Goal: Information Seeking & Learning: Compare options

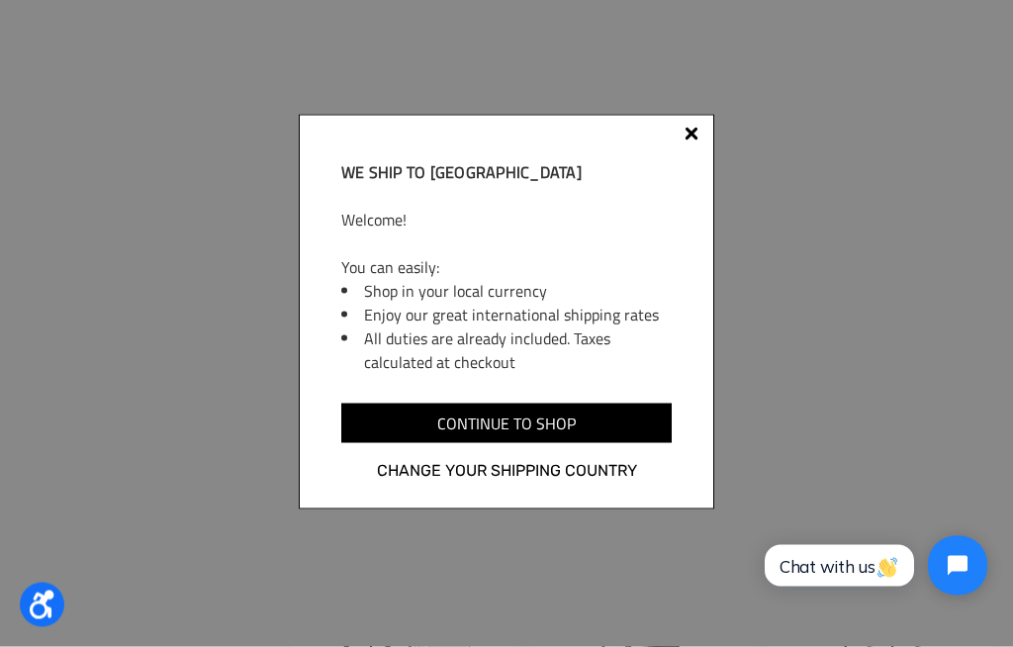
scroll to position [215, 0]
click at [684, 145] on div at bounding box center [691, 138] width 16 height 16
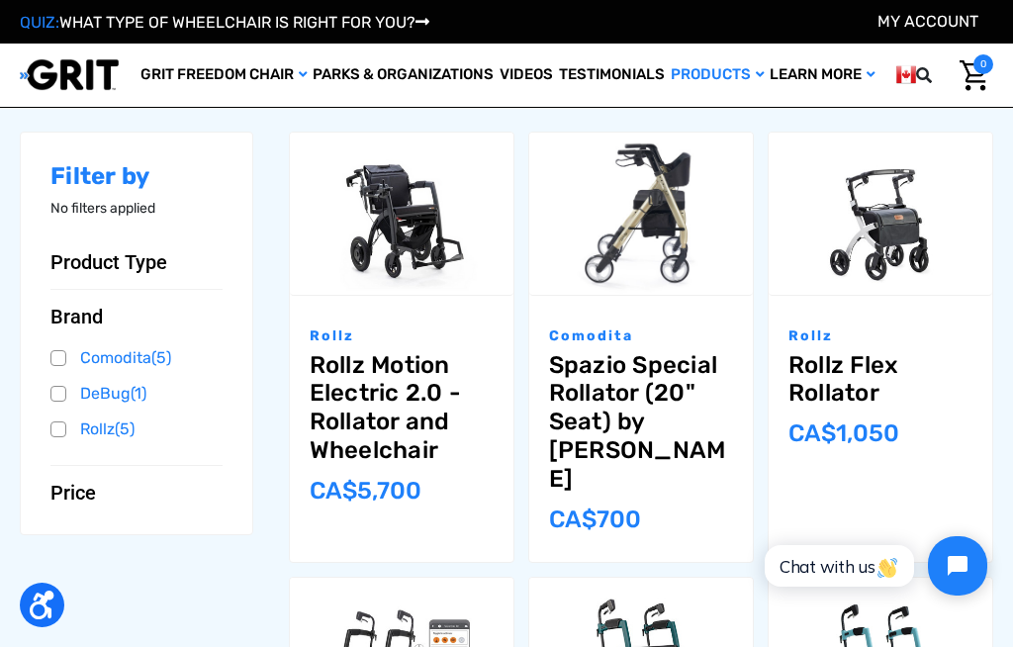
scroll to position [0, 0]
click at [685, 360] on link "Spazio Special Rollator (20" Seat) by [PERSON_NAME]" at bounding box center [641, 422] width 184 height 142
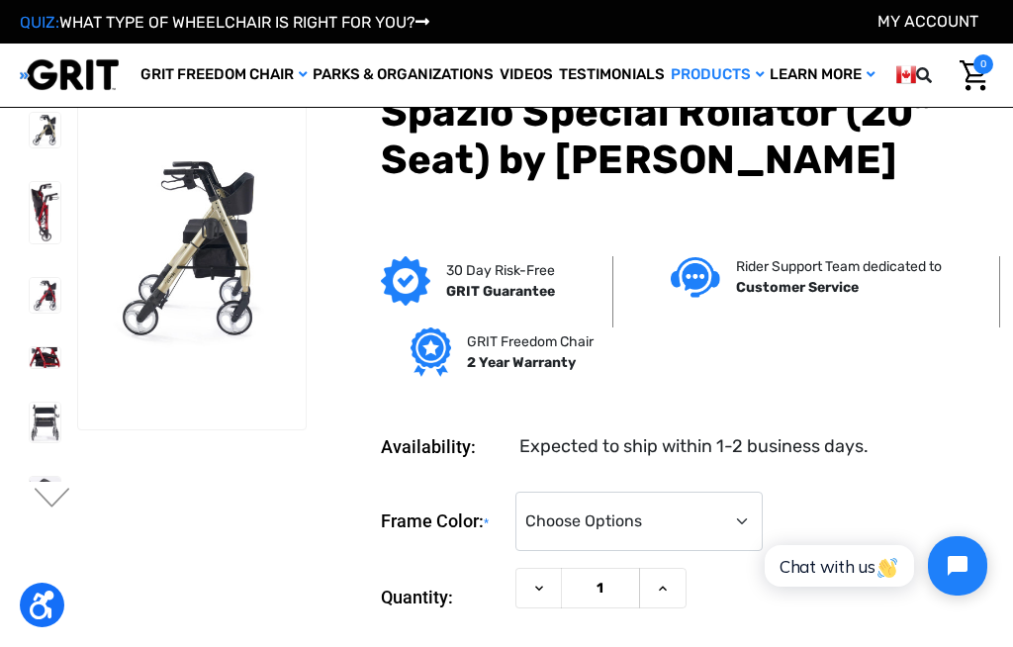
click at [265, 510] on section "Previous Next" at bounding box center [163, 387] width 301 height 638
click at [264, 495] on section "Previous Next" at bounding box center [163, 387] width 301 height 638
click at [30, 242] on img at bounding box center [45, 212] width 31 height 60
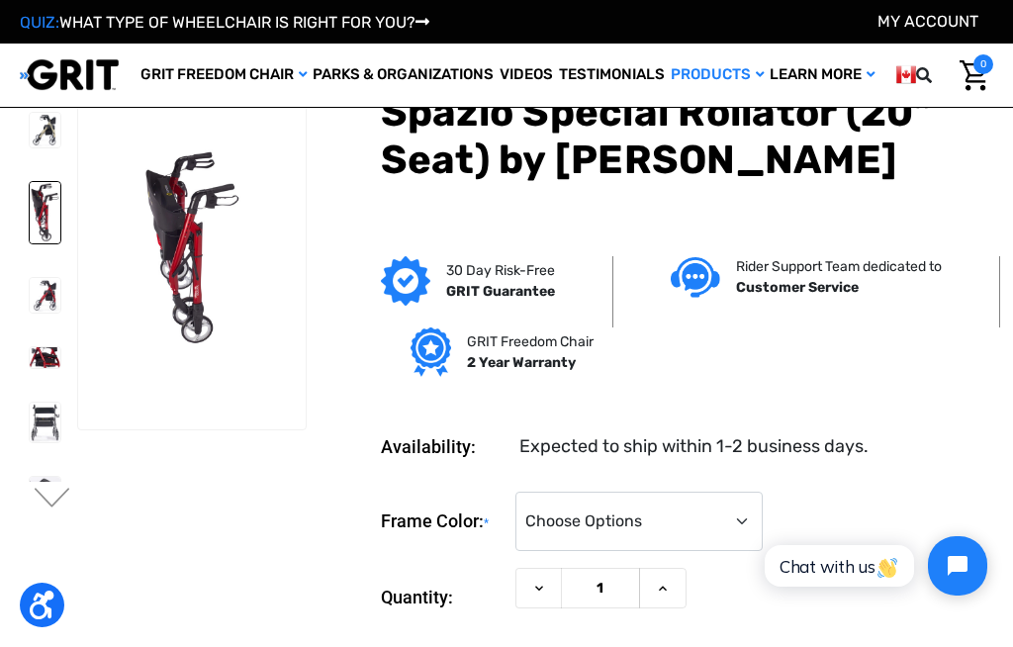
click at [29, 315] on link at bounding box center [45, 296] width 33 height 38
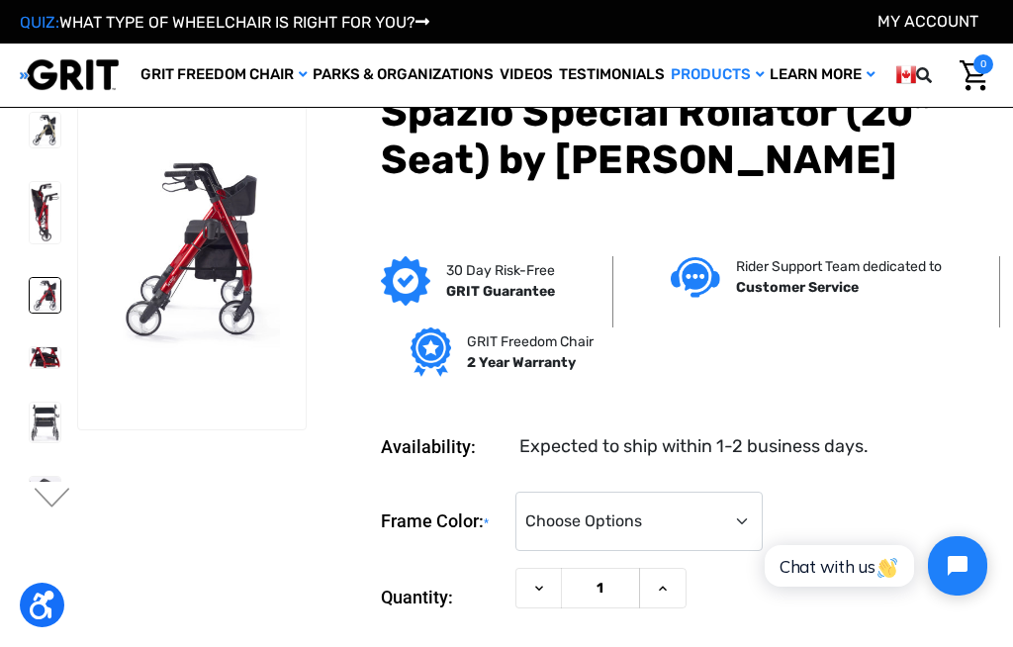
click at [30, 368] on img at bounding box center [45, 357] width 31 height 21
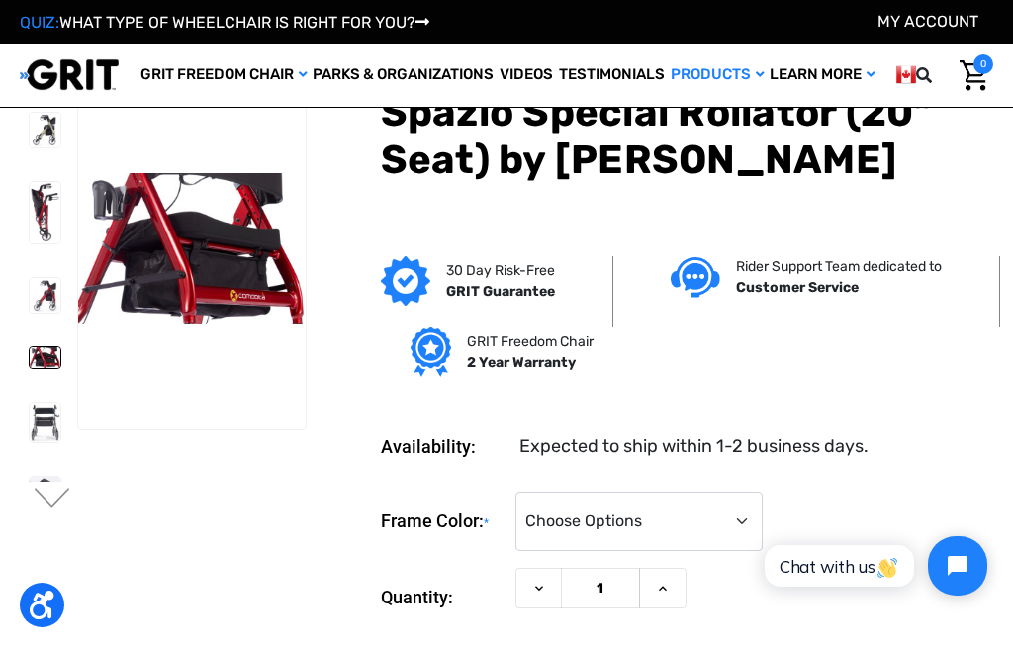
click at [30, 442] on img at bounding box center [45, 423] width 31 height 40
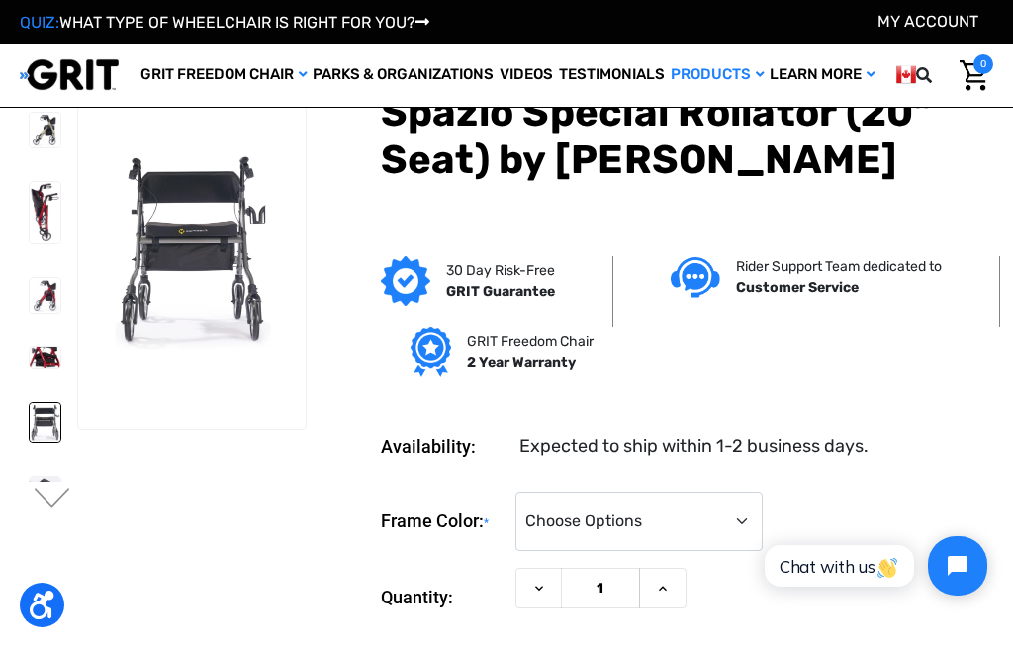
click at [30, 442] on img at bounding box center [45, 423] width 31 height 40
click at [30, 139] on img at bounding box center [45, 131] width 31 height 36
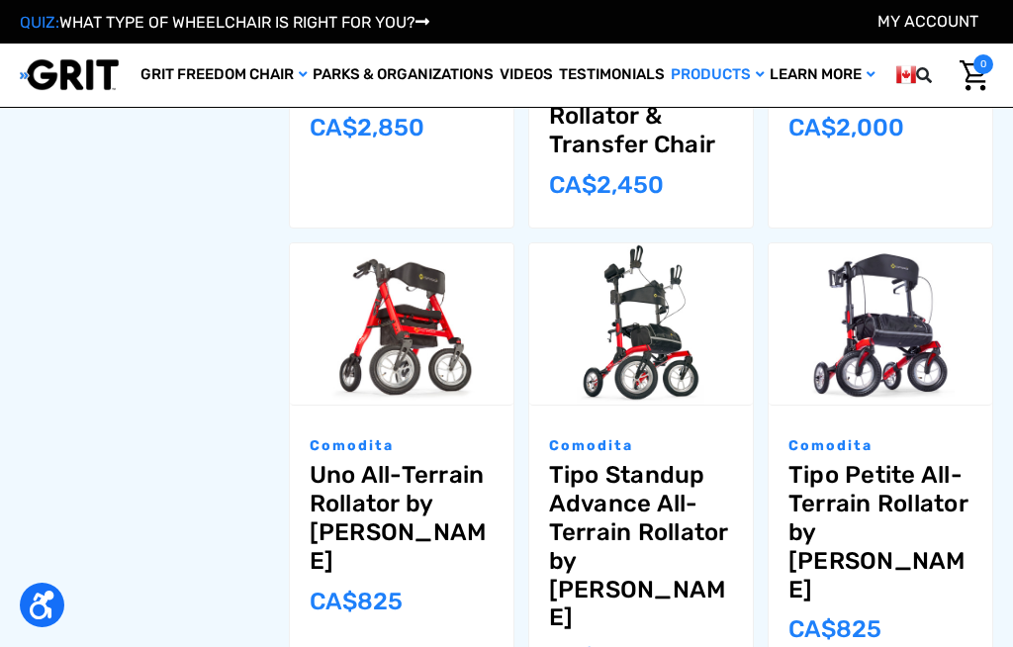
click at [441, 461] on link "Uno All-Terrain Rollator by [PERSON_NAME]" at bounding box center [402, 518] width 184 height 114
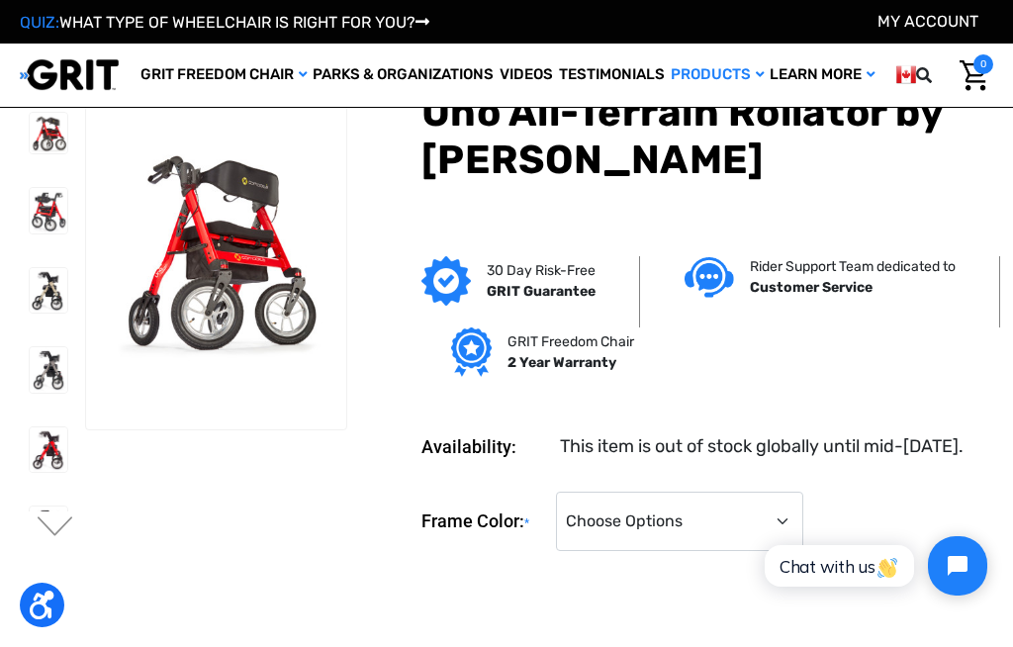
click at [207, 496] on section "Previous Next" at bounding box center [183, 310] width 341 height 485
click at [54, 608] on icon "Open accessiBe: accessibility options, statement and help" at bounding box center [42, 604] width 25 height 29
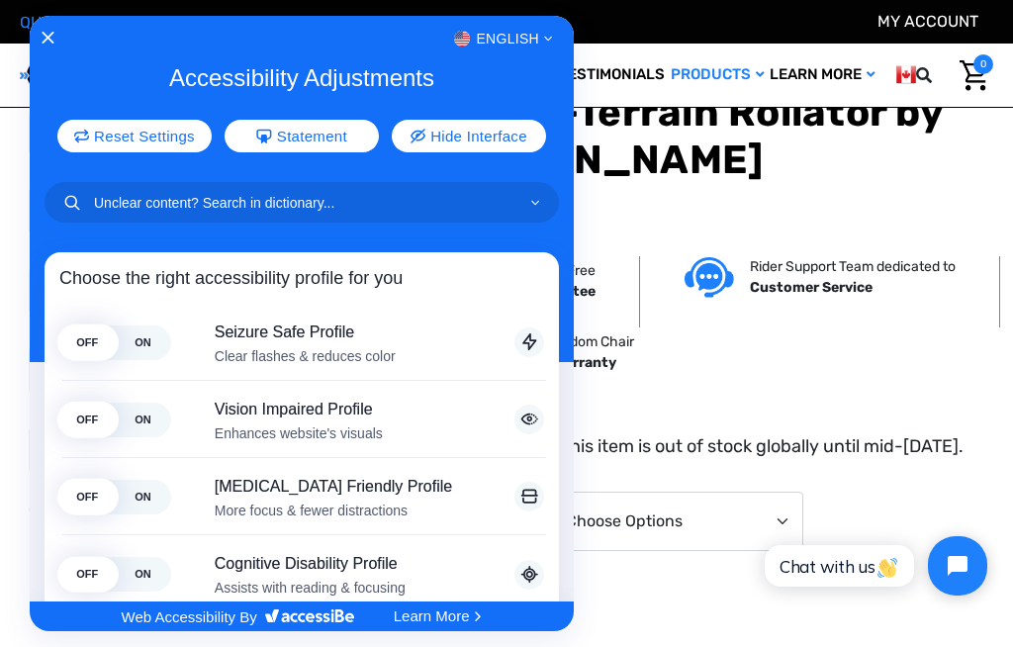
click at [667, 60] on div at bounding box center [506, 323] width 1013 height 647
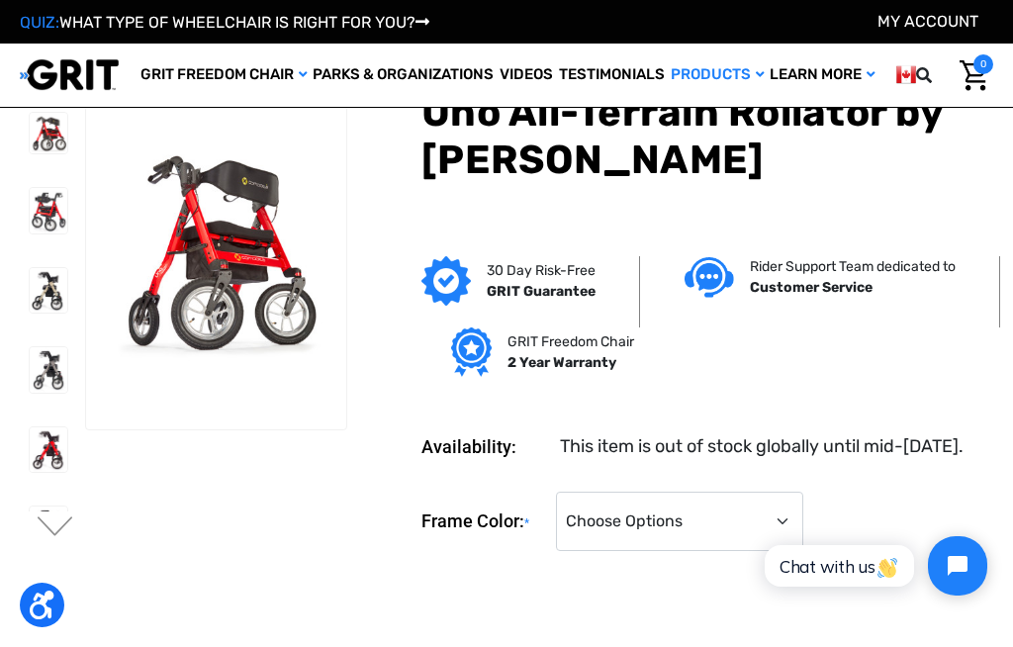
click at [30, 221] on img at bounding box center [49, 210] width 38 height 45
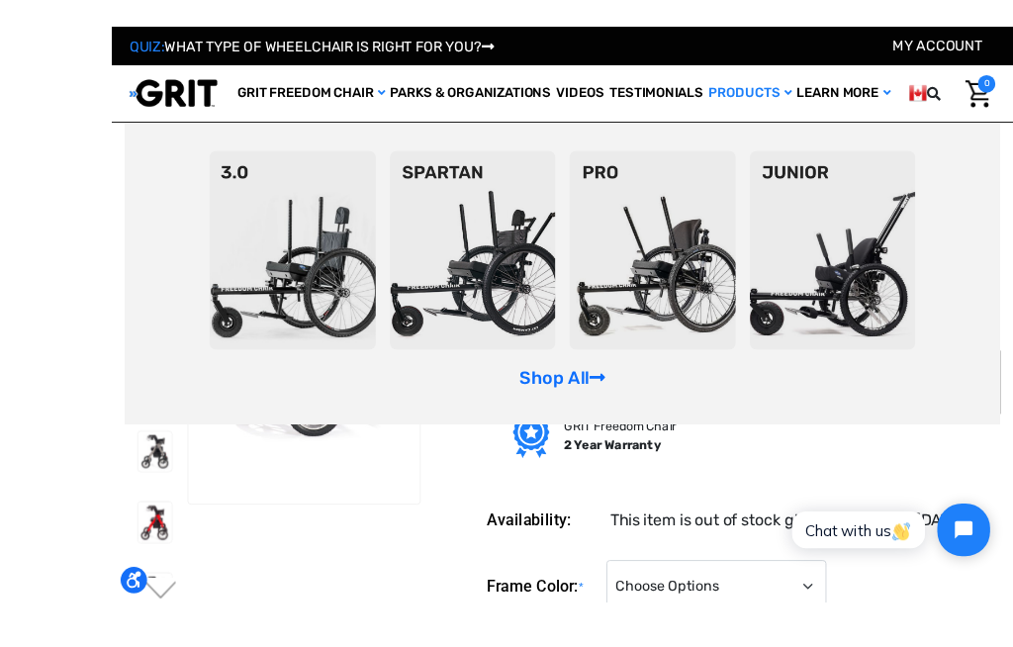
scroll to position [45, 0]
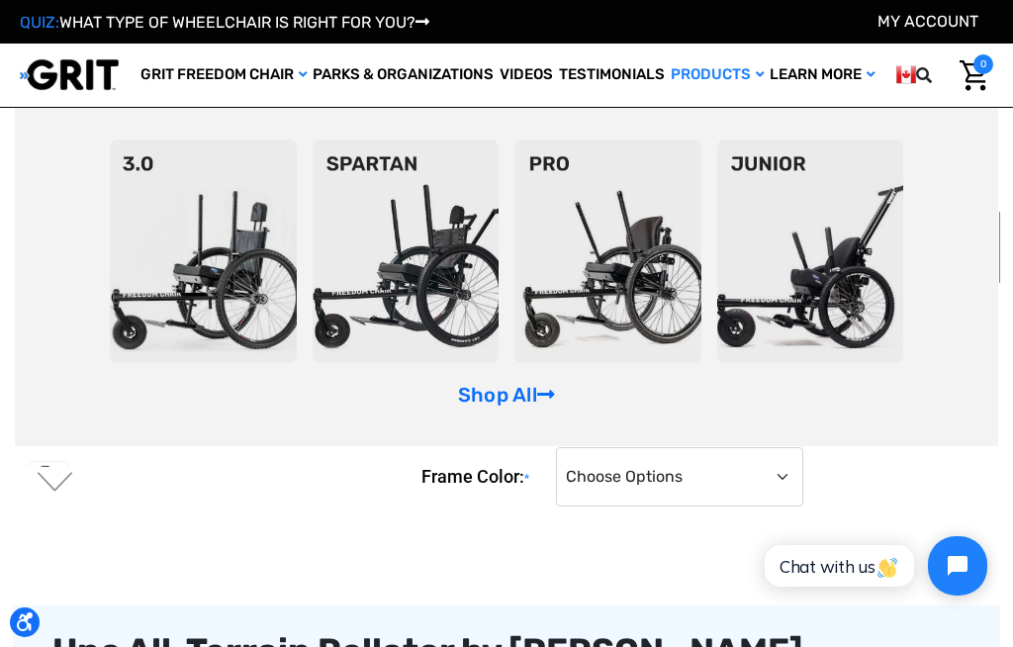
click at [360, 545] on div "Previous" at bounding box center [506, 290] width 987 height 532
click at [107, 508] on section "Previous Next" at bounding box center [183, 266] width 341 height 485
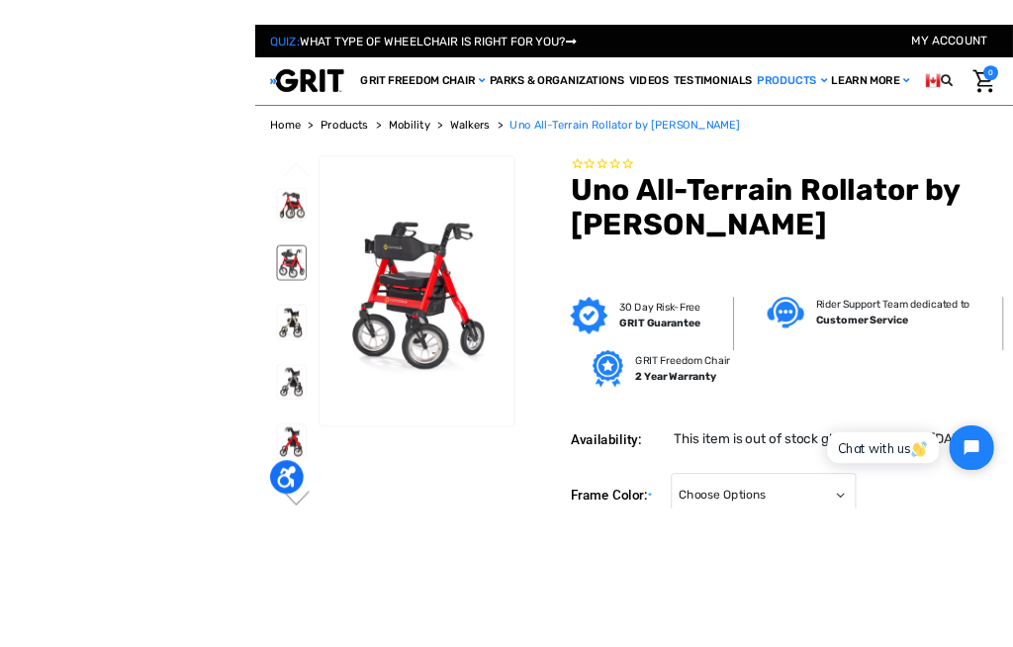
scroll to position [31, 0]
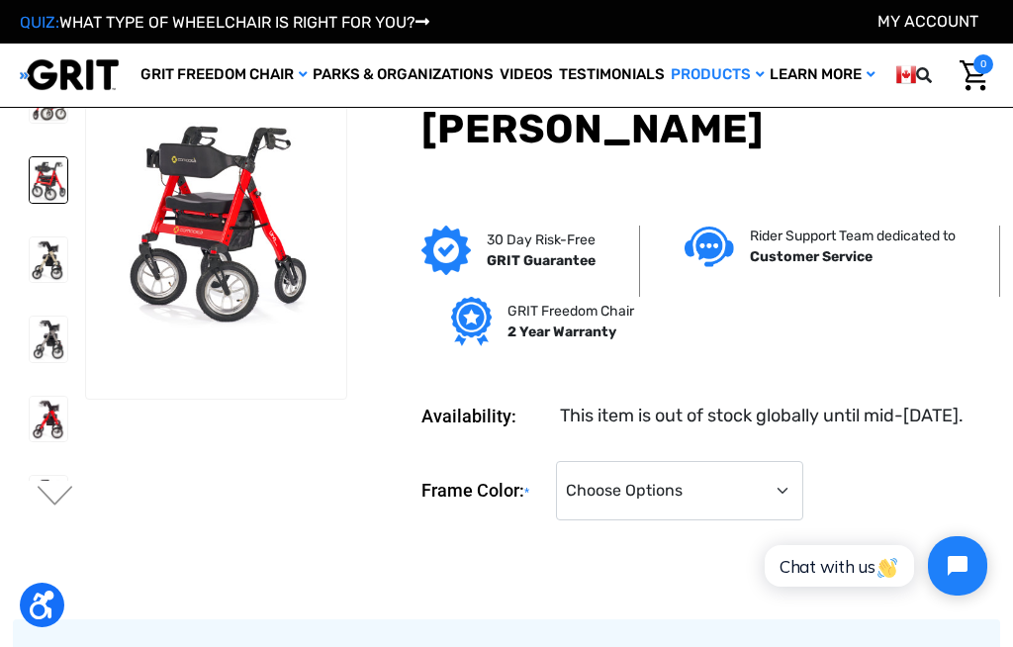
click at [0, 0] on link "Shop All" at bounding box center [0, 0] width 0 height 0
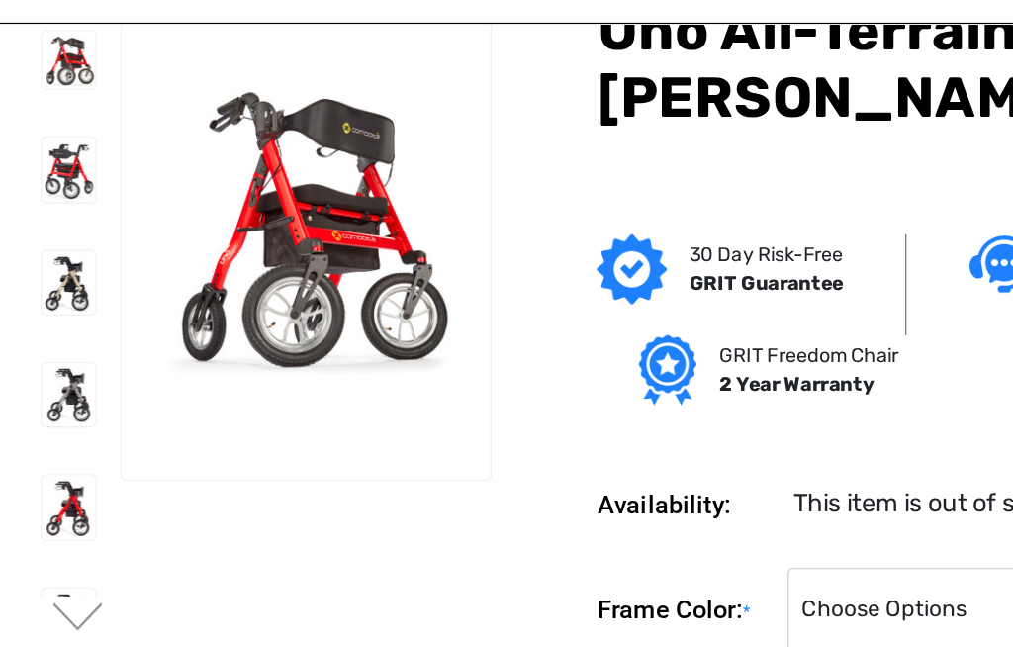
click at [32, 188] on img at bounding box center [49, 210] width 38 height 45
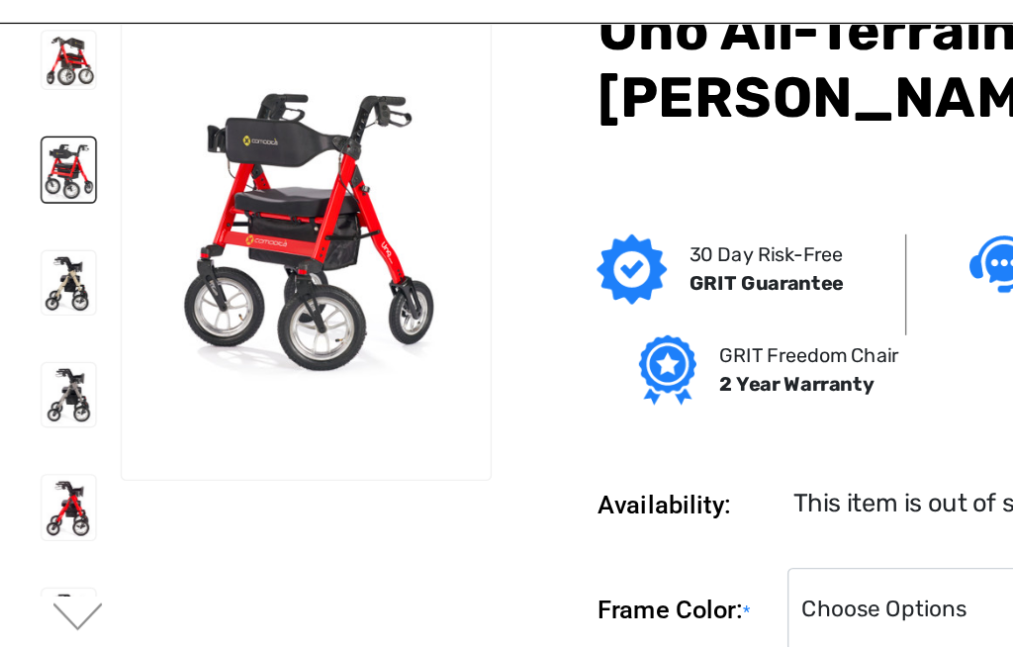
click at [30, 268] on img at bounding box center [49, 290] width 38 height 45
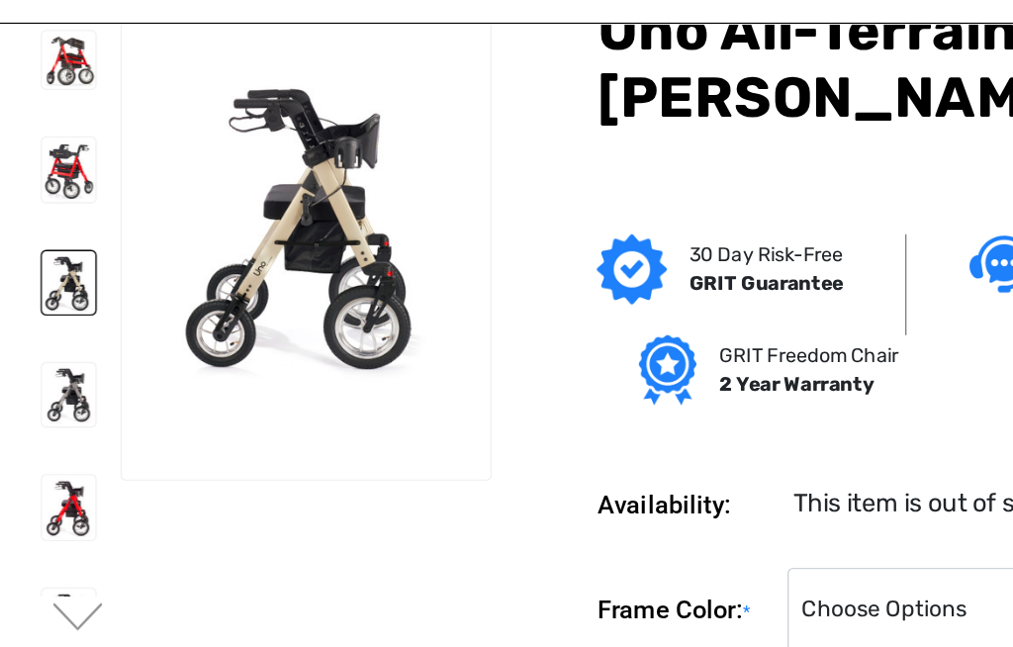
click at [30, 347] on img at bounding box center [49, 369] width 38 height 45
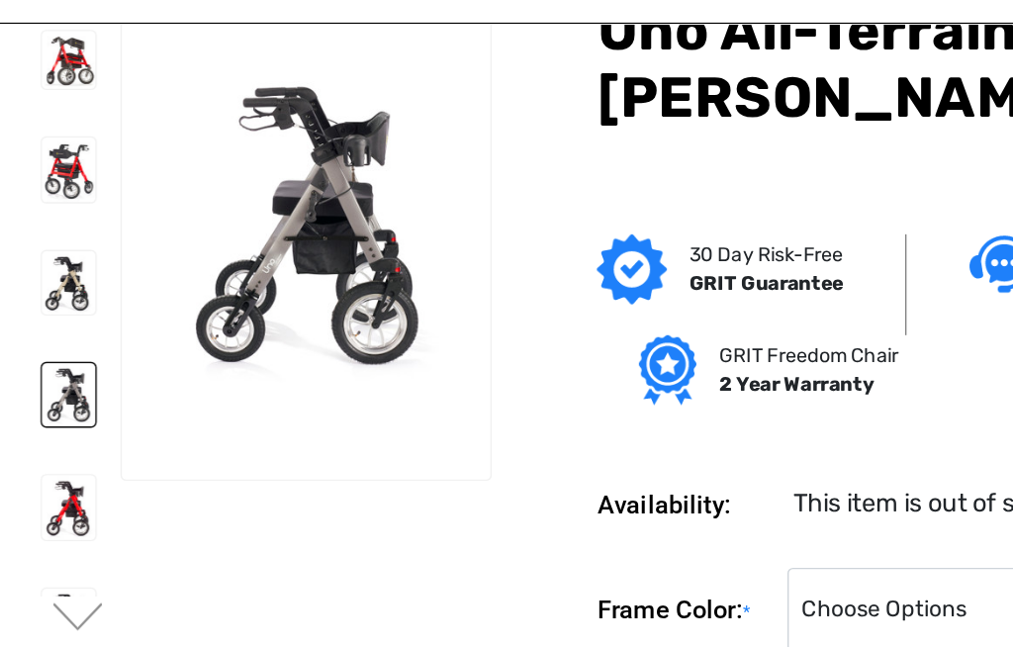
click at [30, 426] on img at bounding box center [49, 448] width 38 height 45
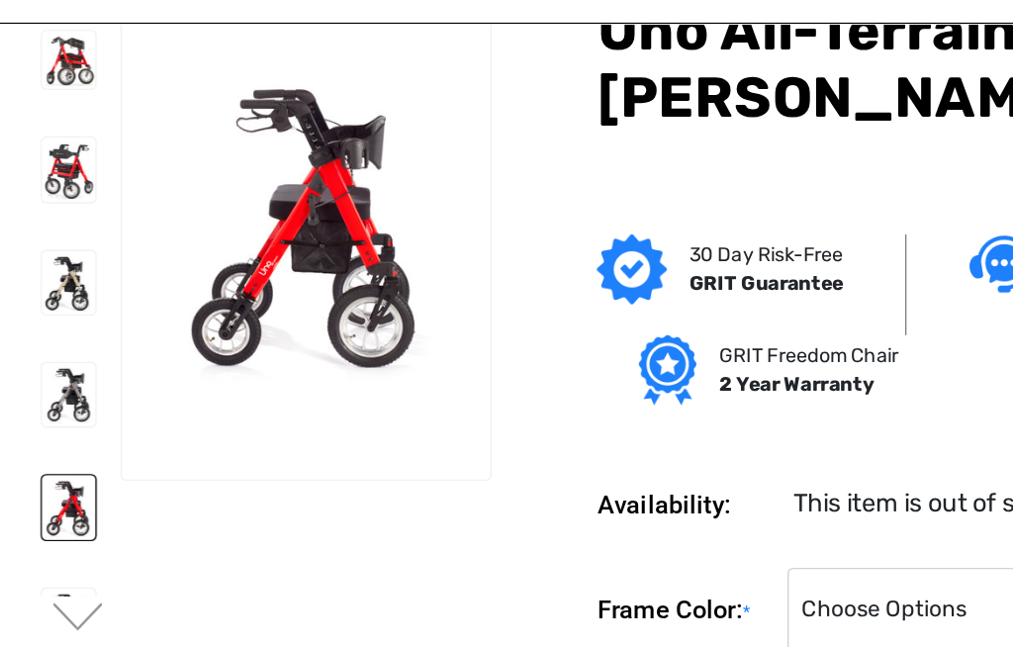
click at [54, 516] on button "Next" at bounding box center [56, 528] width 42 height 24
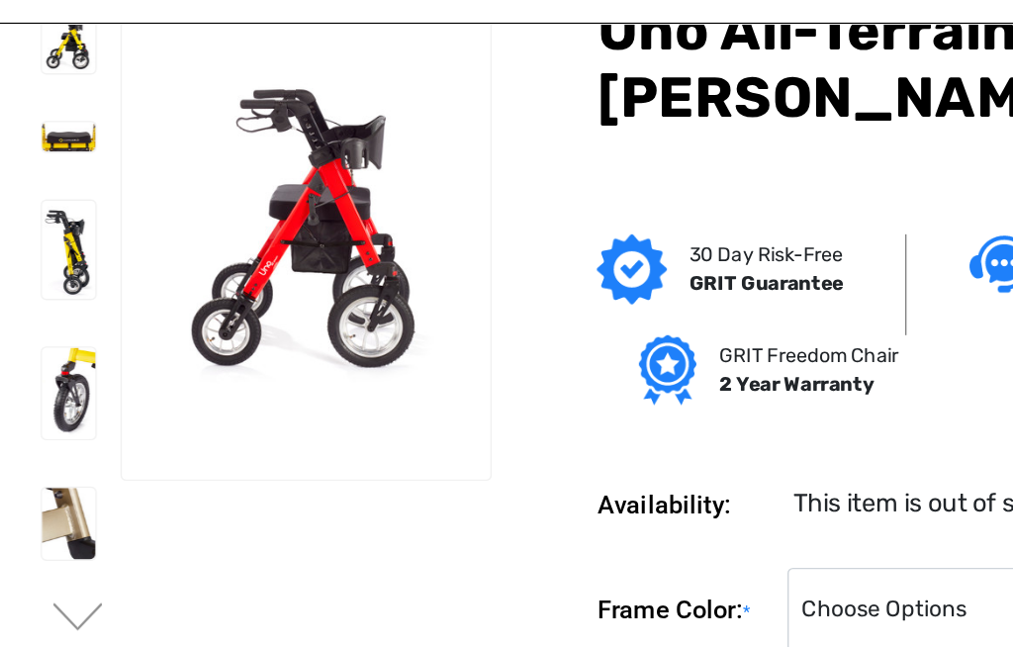
click at [30, 98] on img at bounding box center [49, 120] width 38 height 45
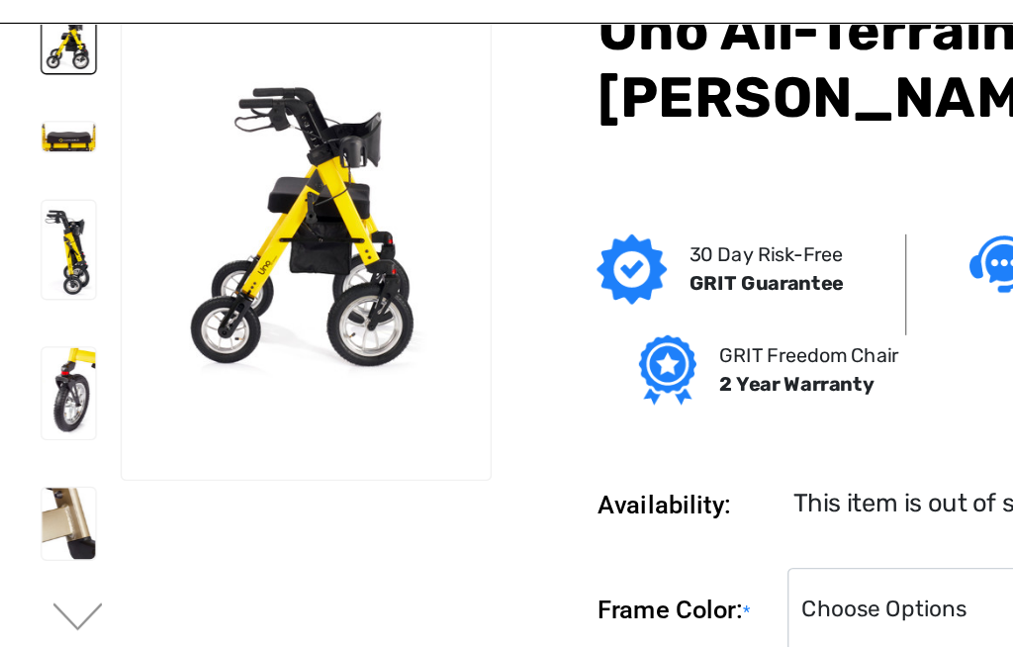
click at [30, 177] on img at bounding box center [49, 187] width 38 height 21
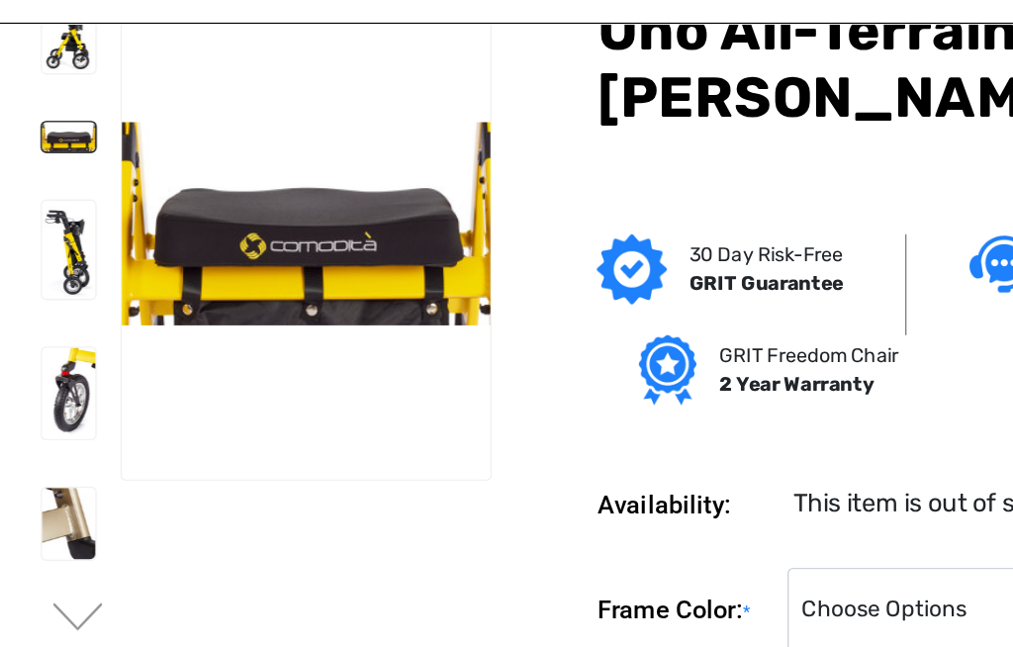
click at [30, 237] on img at bounding box center [49, 266] width 38 height 68
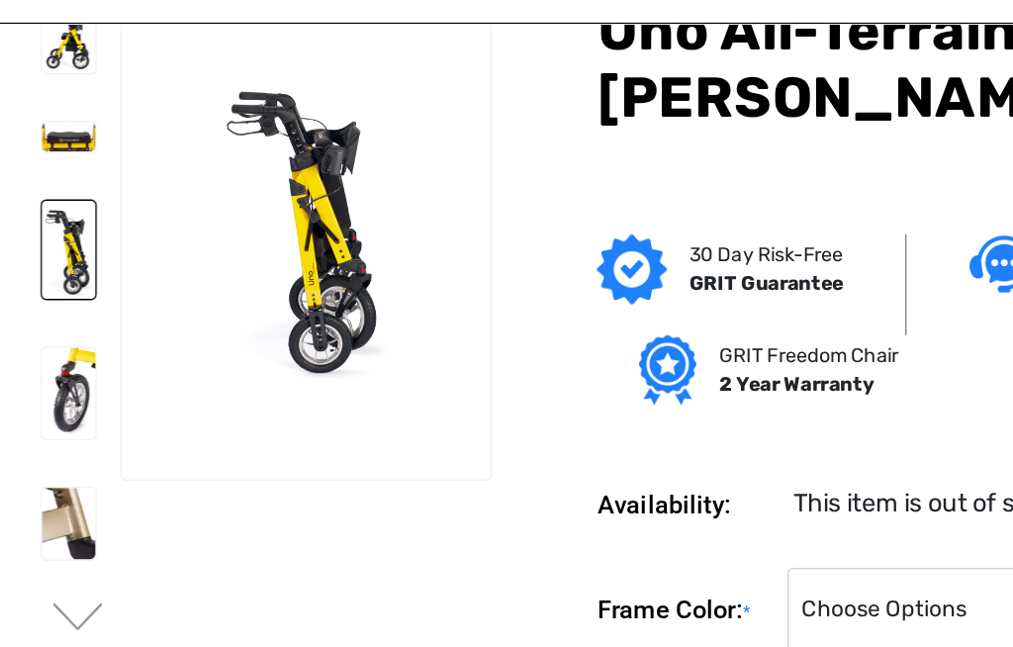
click at [30, 336] on img at bounding box center [49, 368] width 38 height 64
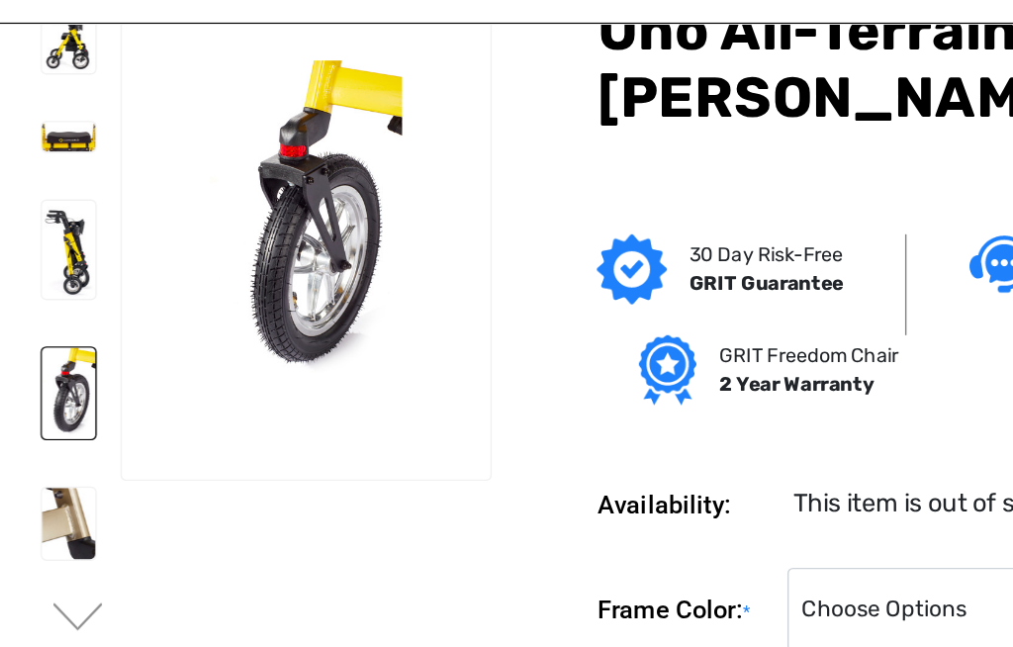
click at [30, 435] on img at bounding box center [49, 460] width 38 height 50
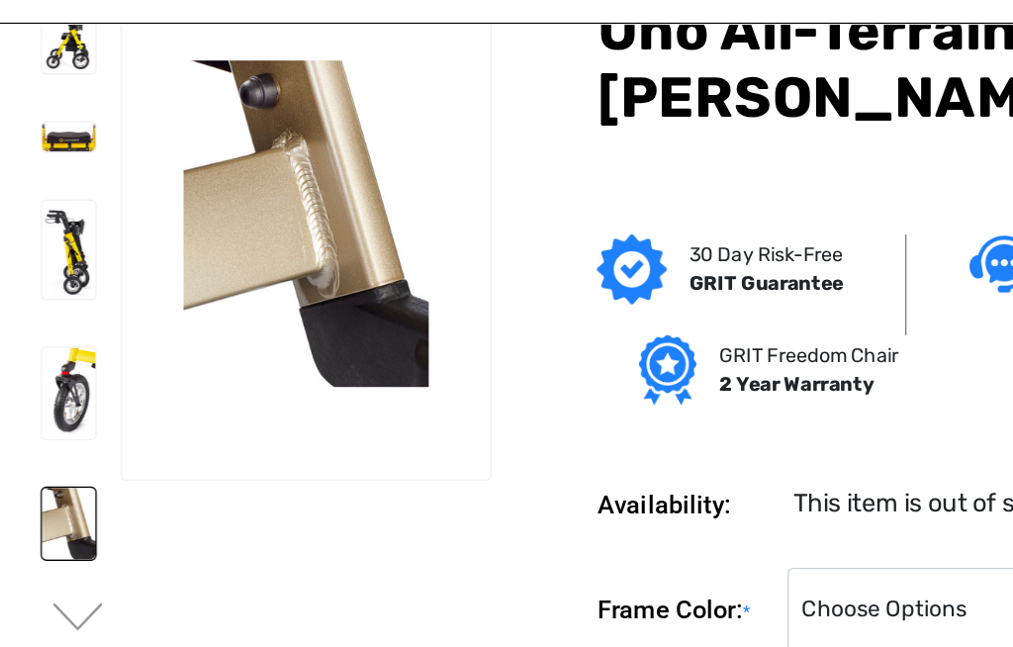
click at [56, 516] on button "Next" at bounding box center [56, 528] width 42 height 24
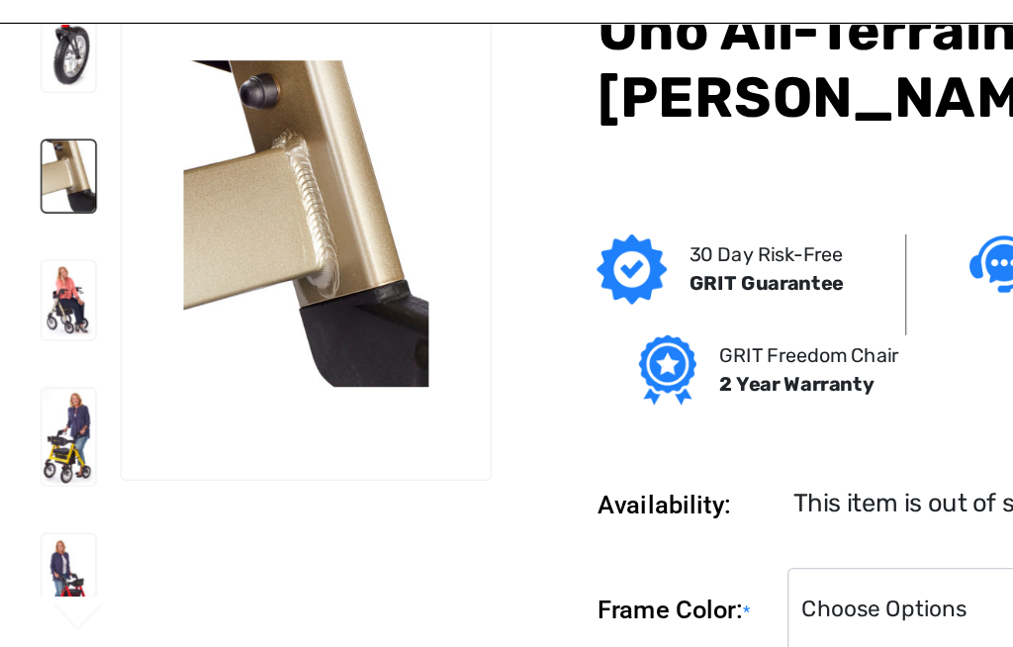
click at [30, 275] on img at bounding box center [49, 302] width 38 height 55
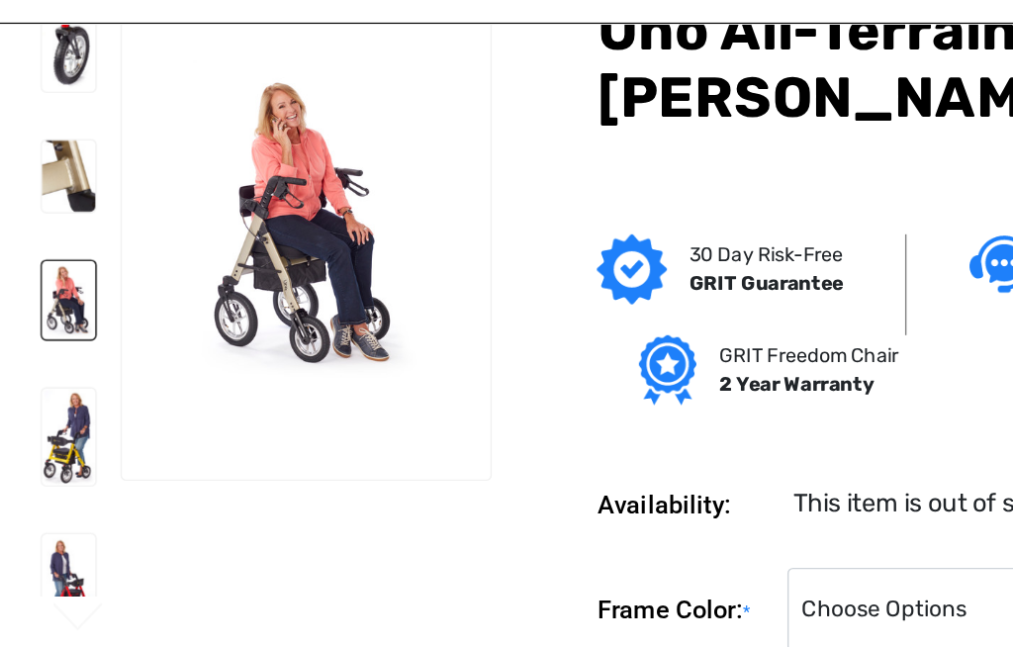
click at [30, 371] on img at bounding box center [49, 399] width 38 height 68
